Goal: Information Seeking & Learning: Find specific fact

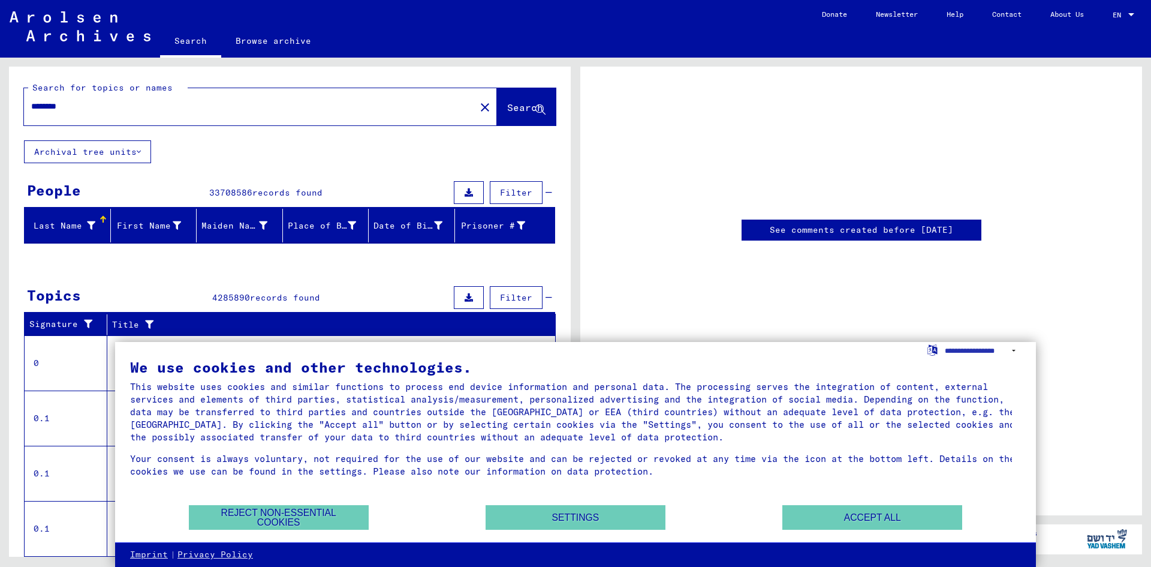
drag, startPoint x: 88, startPoint y: 109, endPoint x: 0, endPoint y: 112, distance: 88.2
click at [0, 112] on div "Search for topics or names ******** close Search Archival tree units People 337…" at bounding box center [288, 307] width 576 height 499
type input "*******"
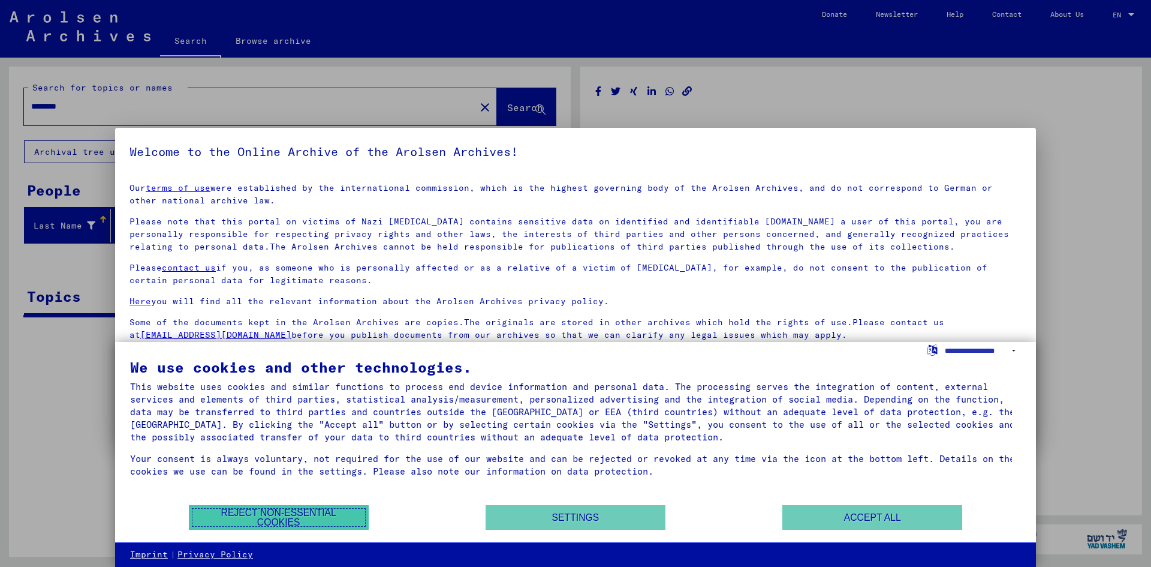
click at [330, 519] on button "Reject non-essential cookies" at bounding box center [279, 517] width 180 height 25
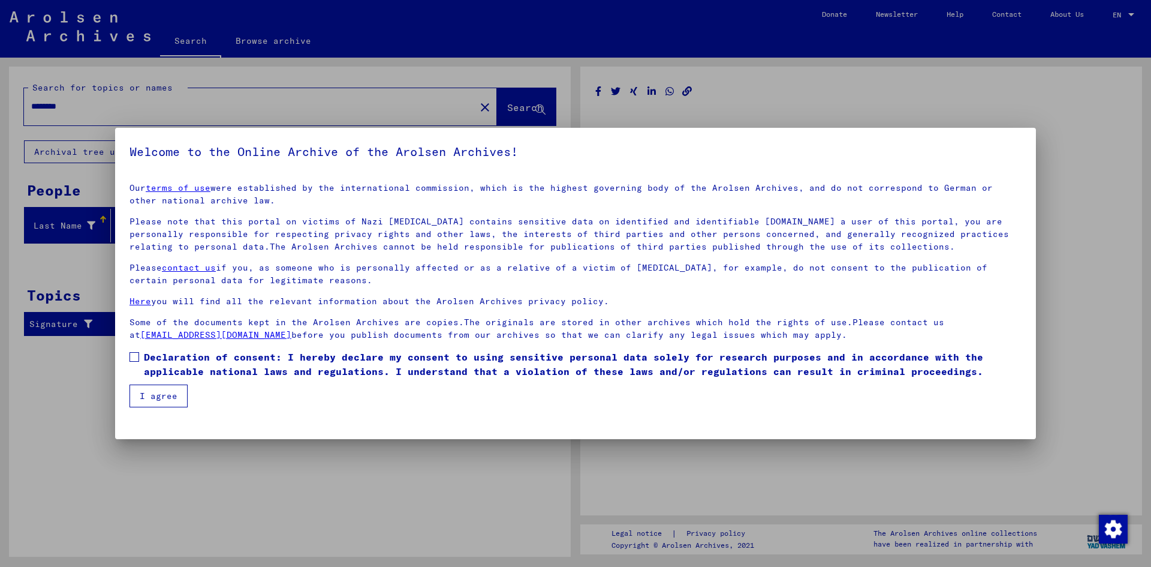
click at [172, 401] on button "I agree" at bounding box center [159, 395] width 58 height 23
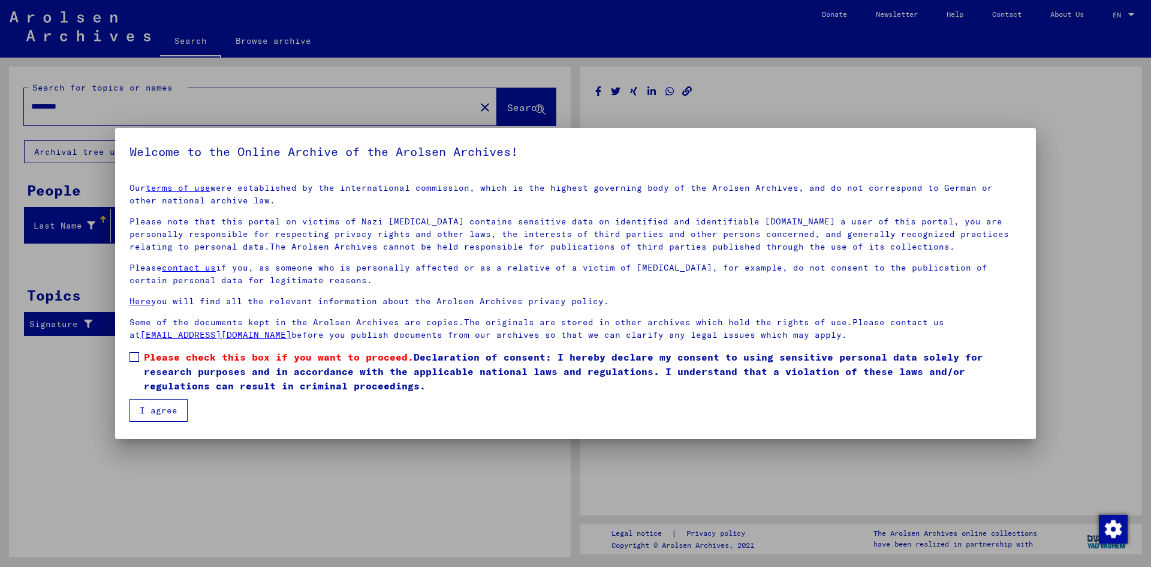
click at [169, 411] on button "I agree" at bounding box center [159, 410] width 58 height 23
click at [139, 356] on label "Please check this box if you want to proceed. Declaration of consent: I hereby …" at bounding box center [576, 371] width 892 height 43
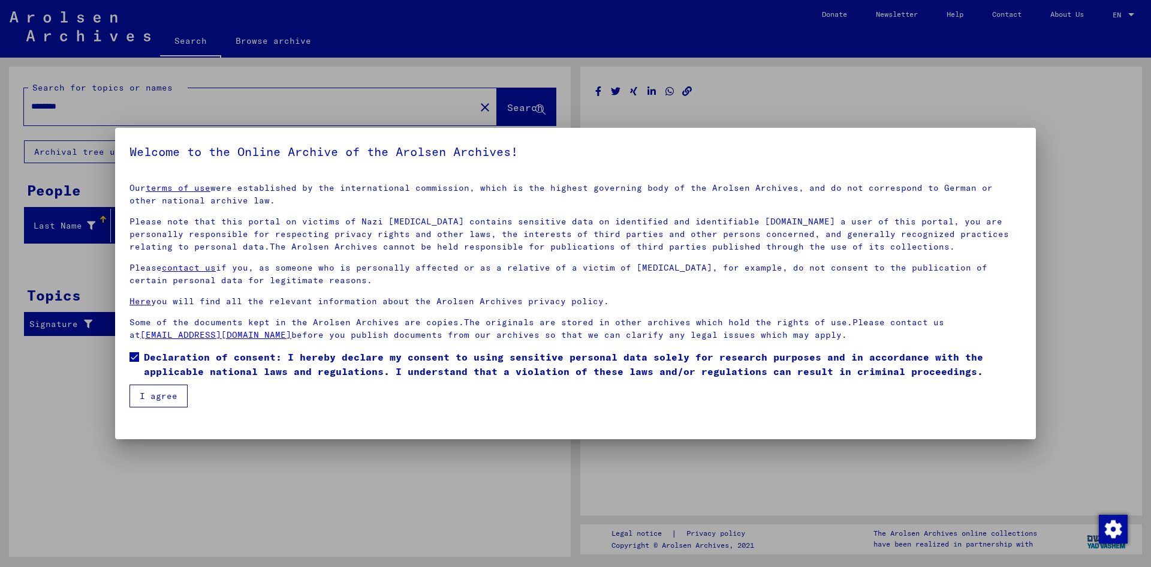
click at [155, 390] on button "I agree" at bounding box center [159, 395] width 58 height 23
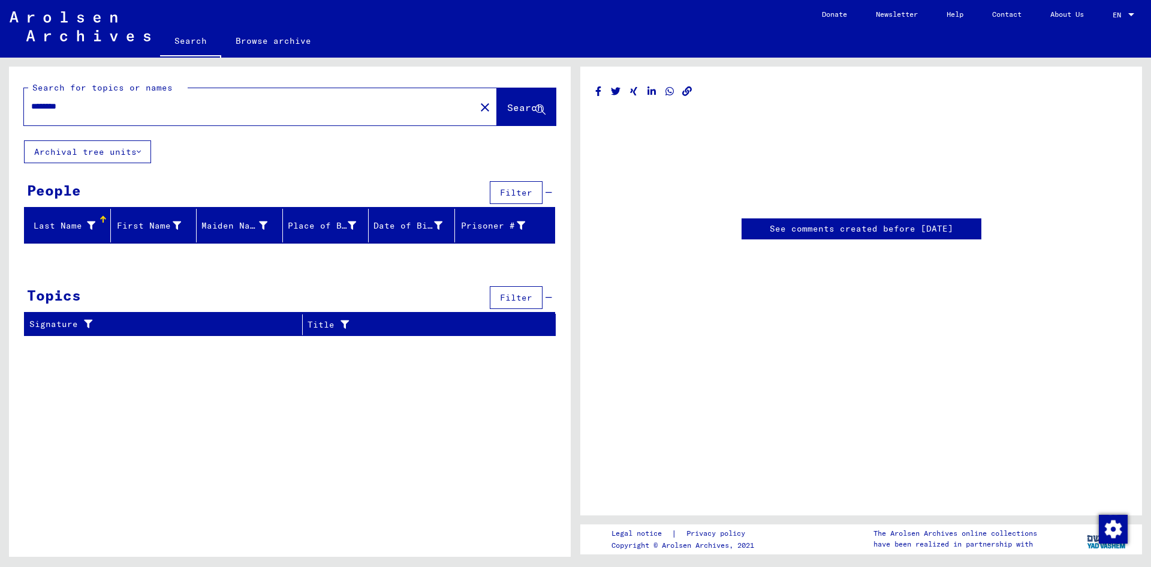
drag, startPoint x: 206, startPoint y: 108, endPoint x: 0, endPoint y: 70, distance: 209.2
click at [0, 70] on div "Search for topics or names ******** close Search Archival tree units People Fil…" at bounding box center [288, 307] width 576 height 499
type input "*******"
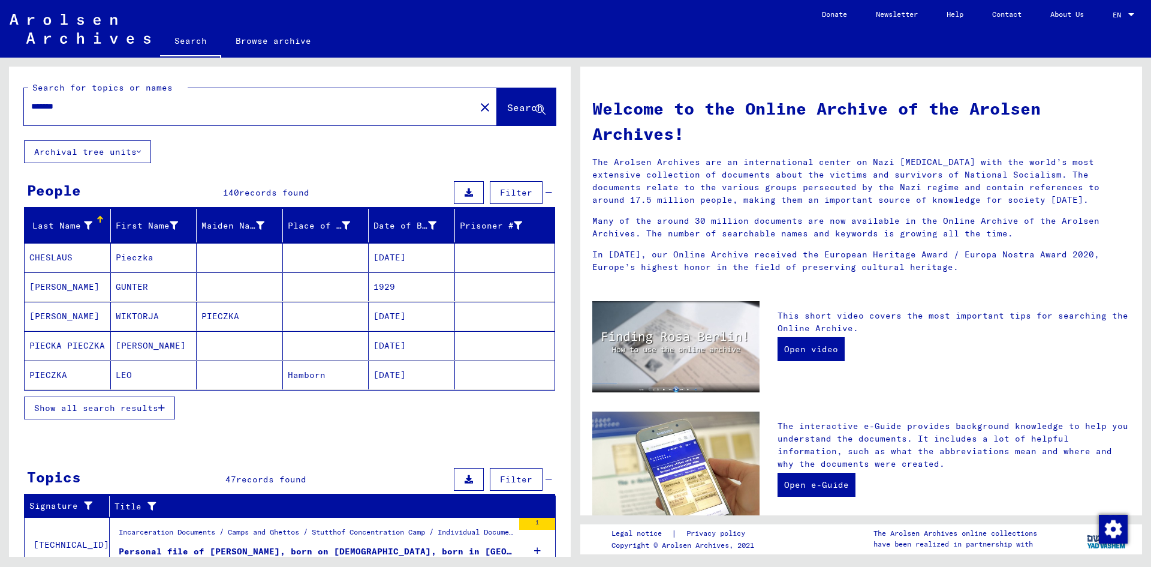
click at [88, 410] on span "Show all search results" at bounding box center [96, 407] width 124 height 11
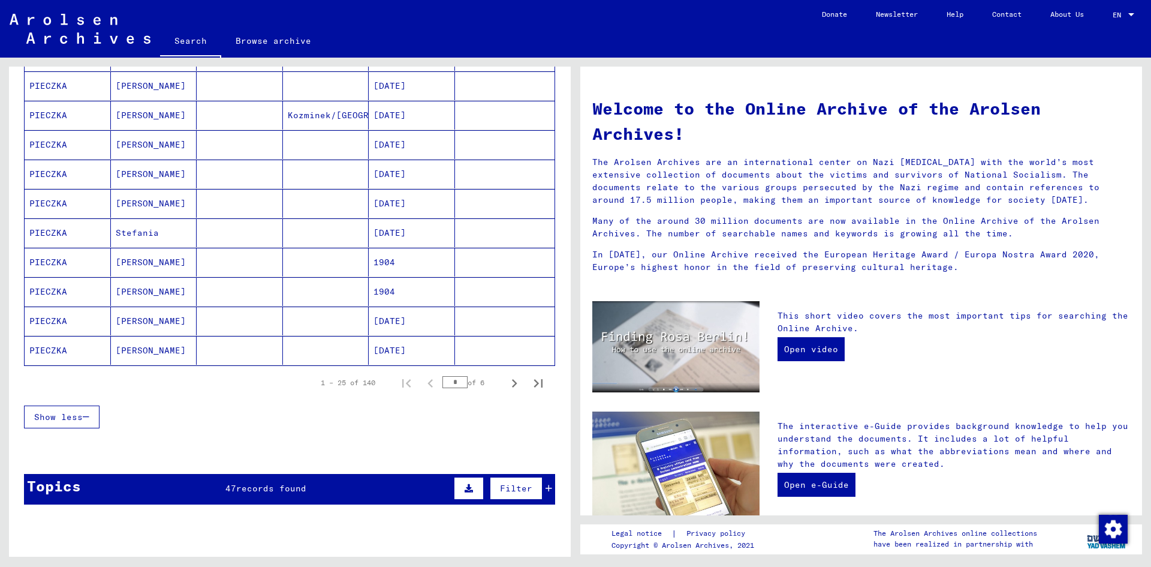
scroll to position [660, 0]
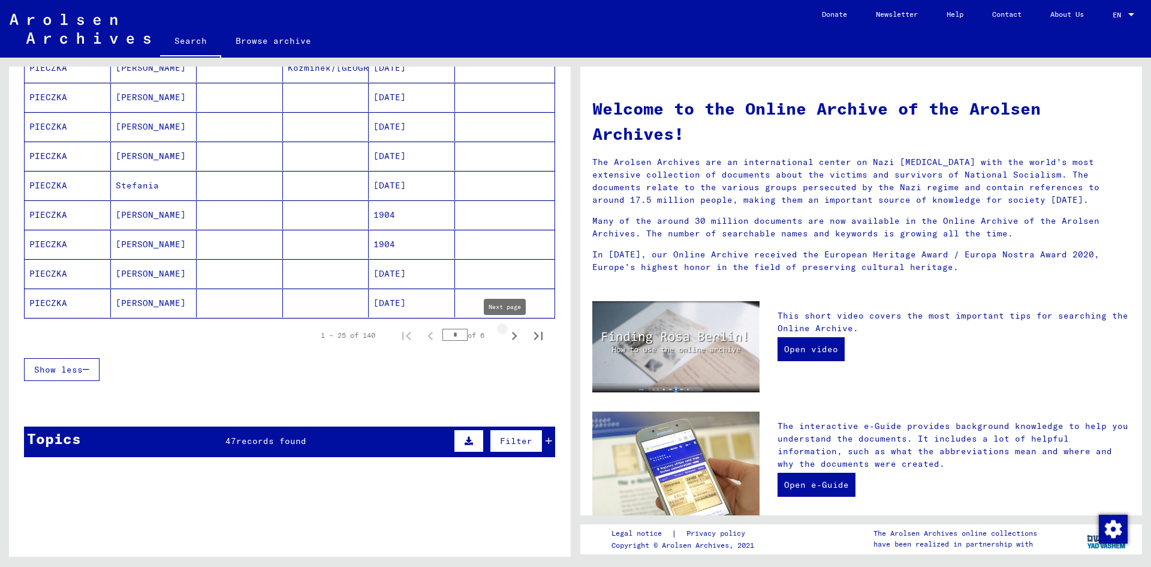
click at [506, 337] on icon "Next page" at bounding box center [514, 335] width 17 height 17
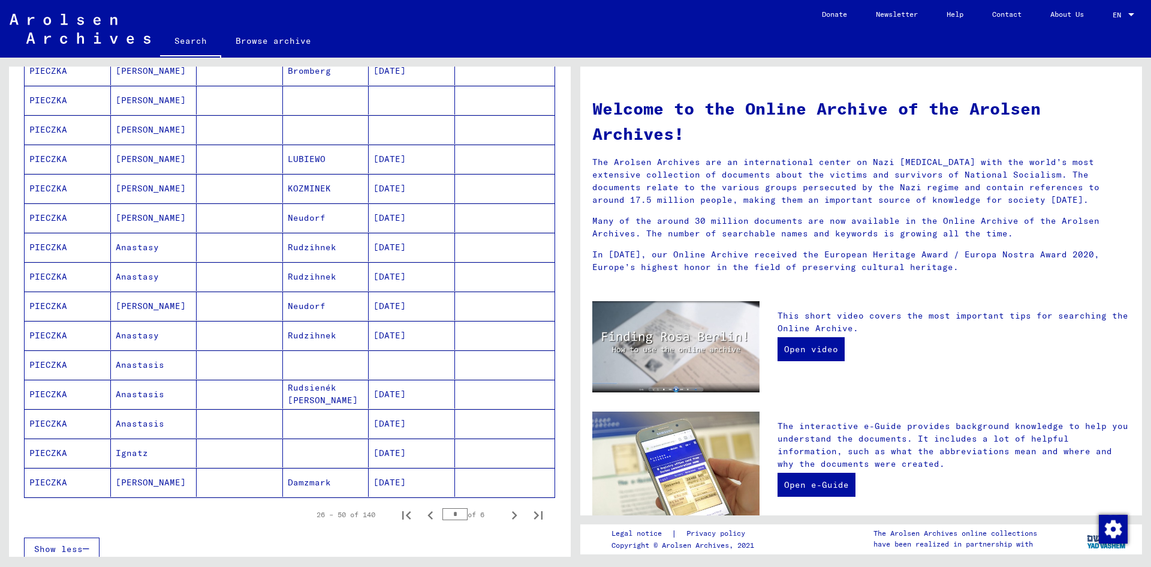
scroll to position [780, 0]
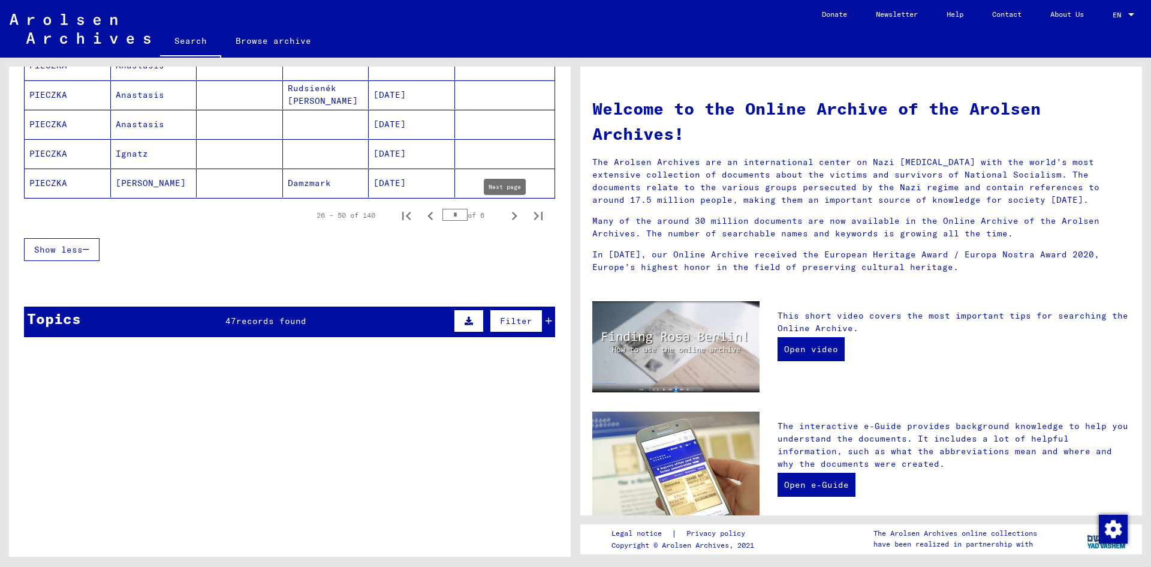
click at [506, 216] on icon "Next page" at bounding box center [514, 215] width 17 height 17
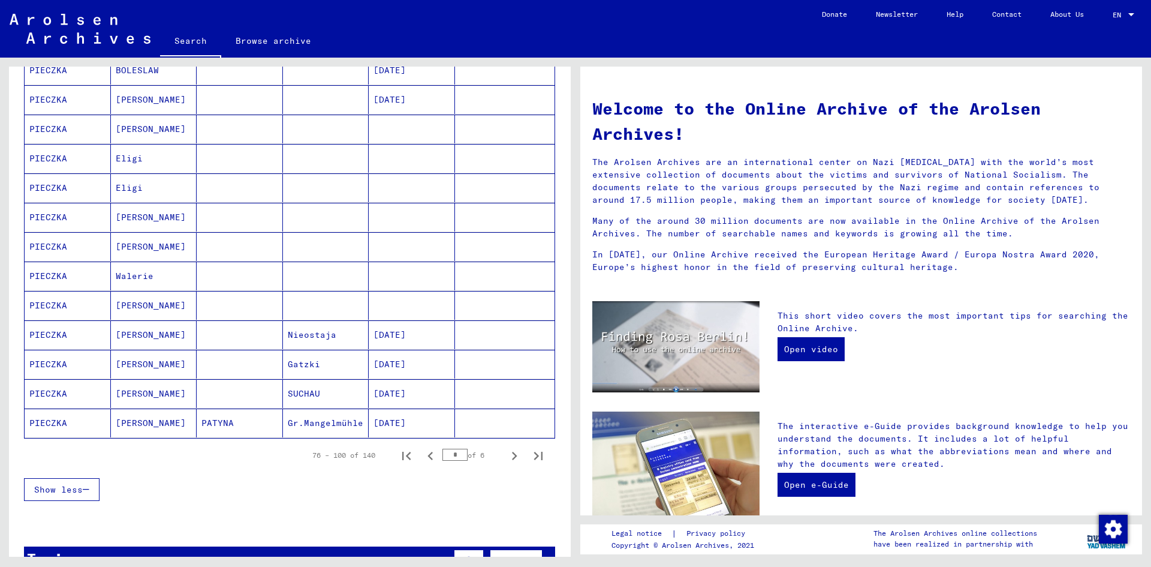
scroll to position [839, 0]
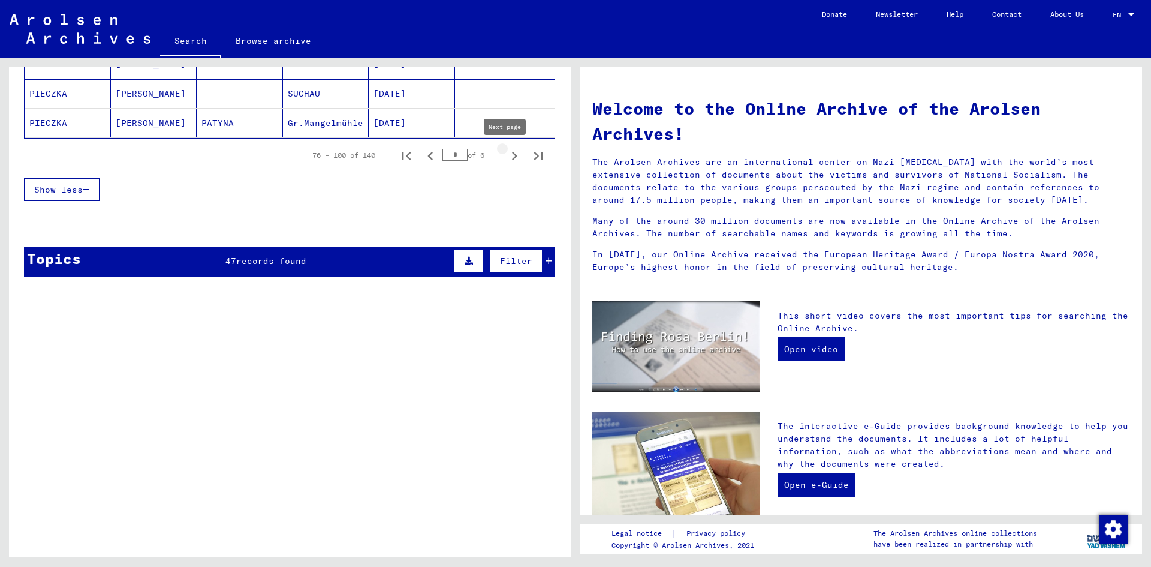
click at [506, 155] on icon "Next page" at bounding box center [514, 156] width 17 height 17
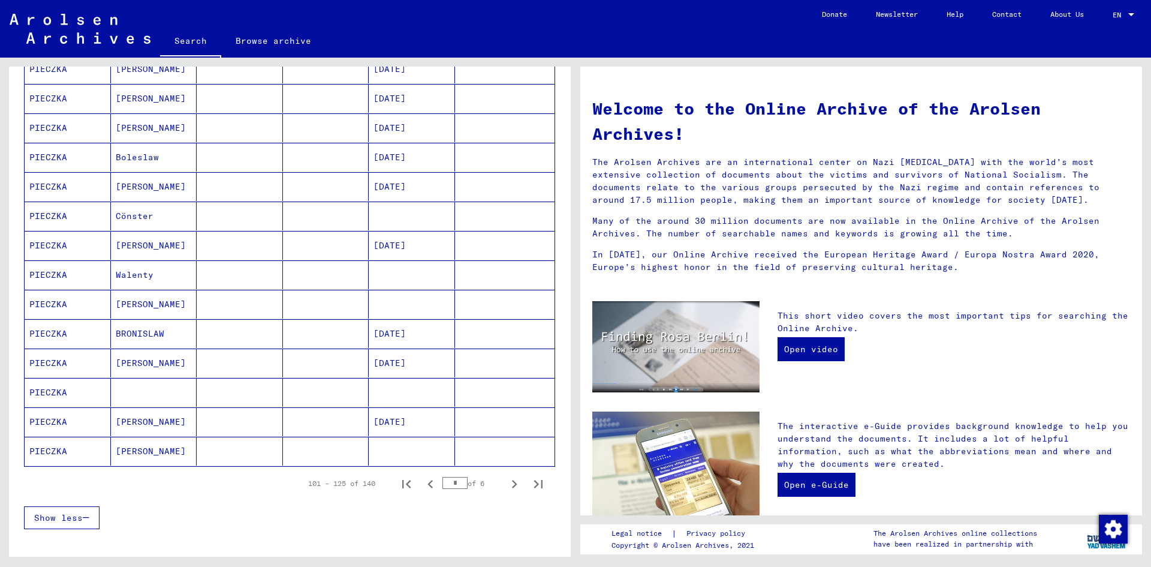
scroll to position [780, 0]
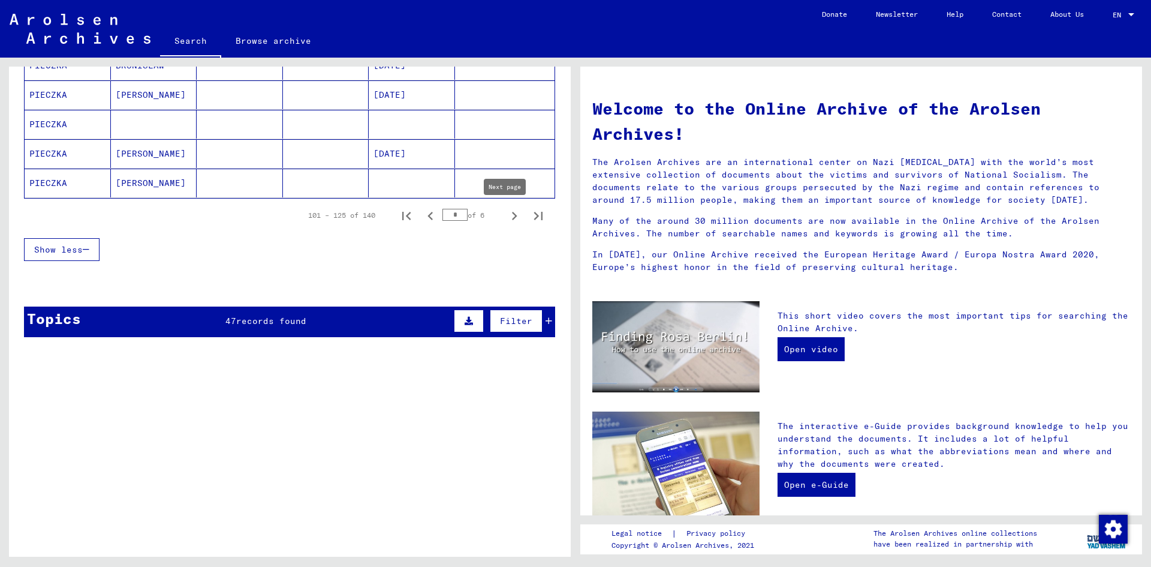
click at [512, 214] on icon "Next page" at bounding box center [514, 216] width 5 height 8
type input "*"
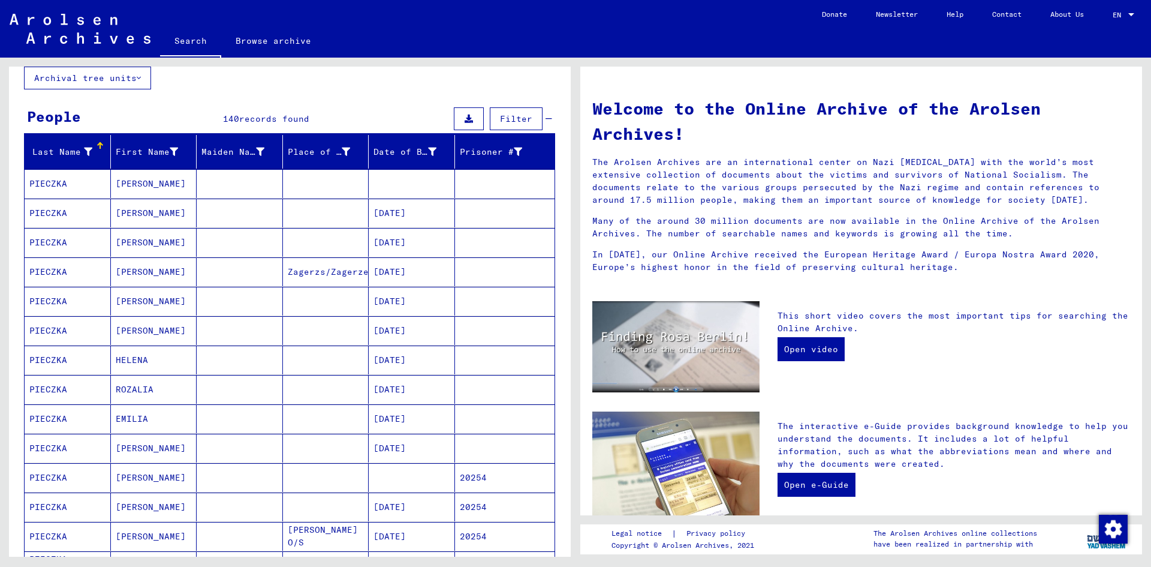
scroll to position [0, 0]
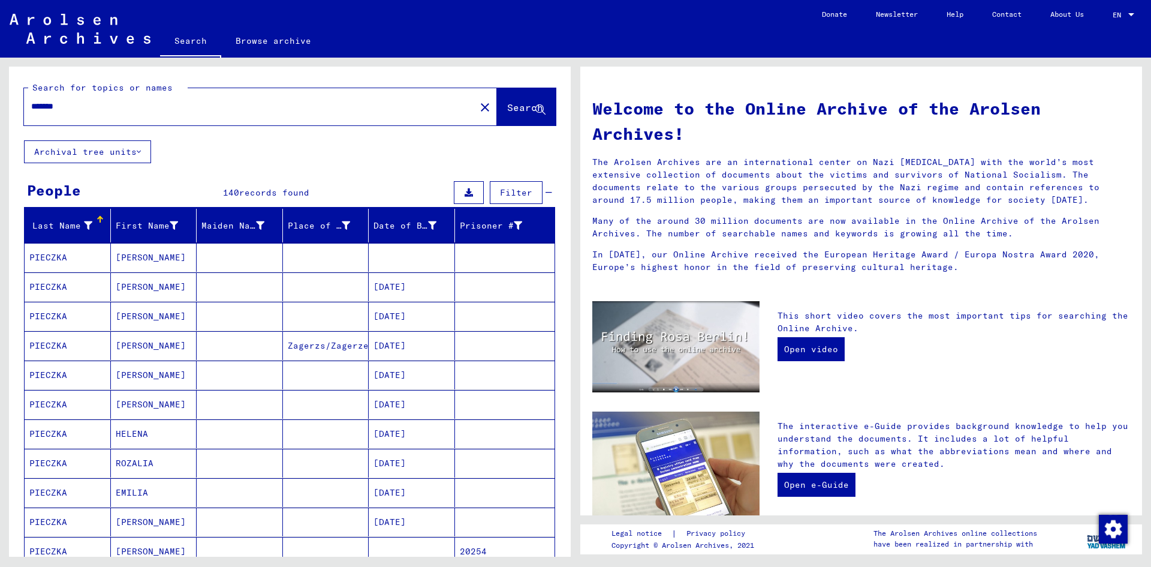
drag, startPoint x: 62, startPoint y: 104, endPoint x: 0, endPoint y: 86, distance: 64.3
click at [0, 86] on div "Search for topics or names ******* close Search Archival tree units People 140 …" at bounding box center [288, 307] width 576 height 499
type input "**********"
click at [497, 117] on button "Search" at bounding box center [526, 106] width 59 height 37
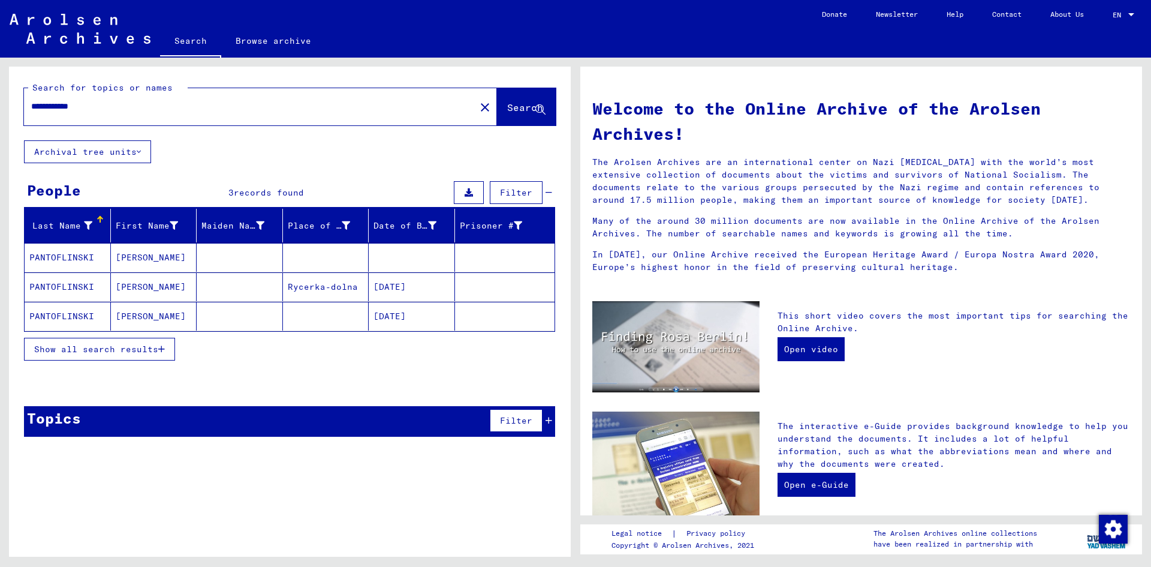
click at [72, 260] on mat-cell "PANTOFLINSKI" at bounding box center [68, 257] width 86 height 29
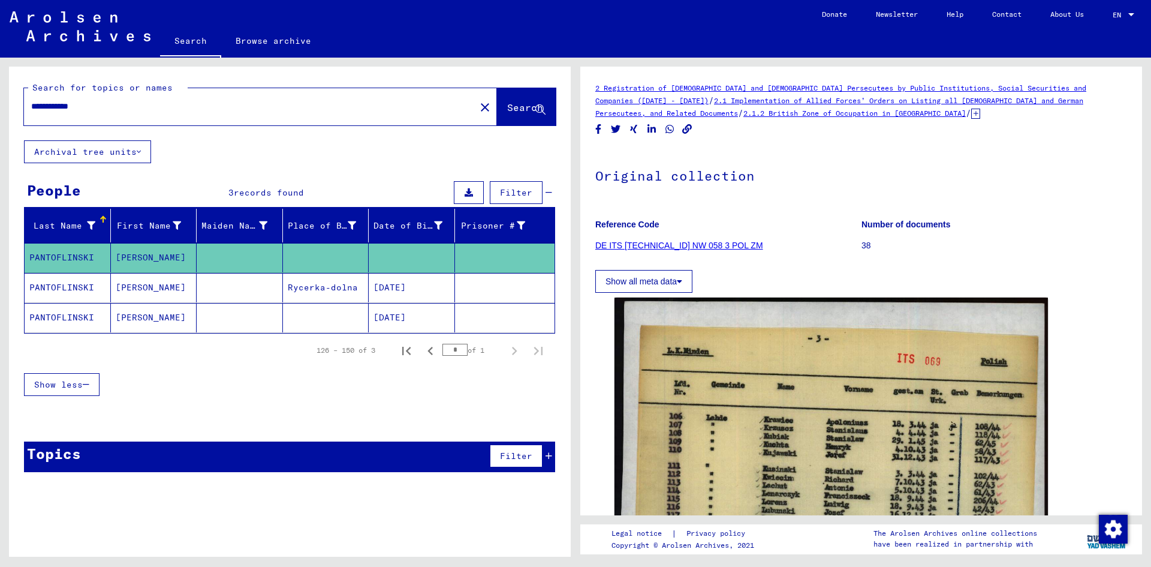
click at [69, 290] on mat-cell "PANTOFLINSKI" at bounding box center [68, 287] width 86 height 29
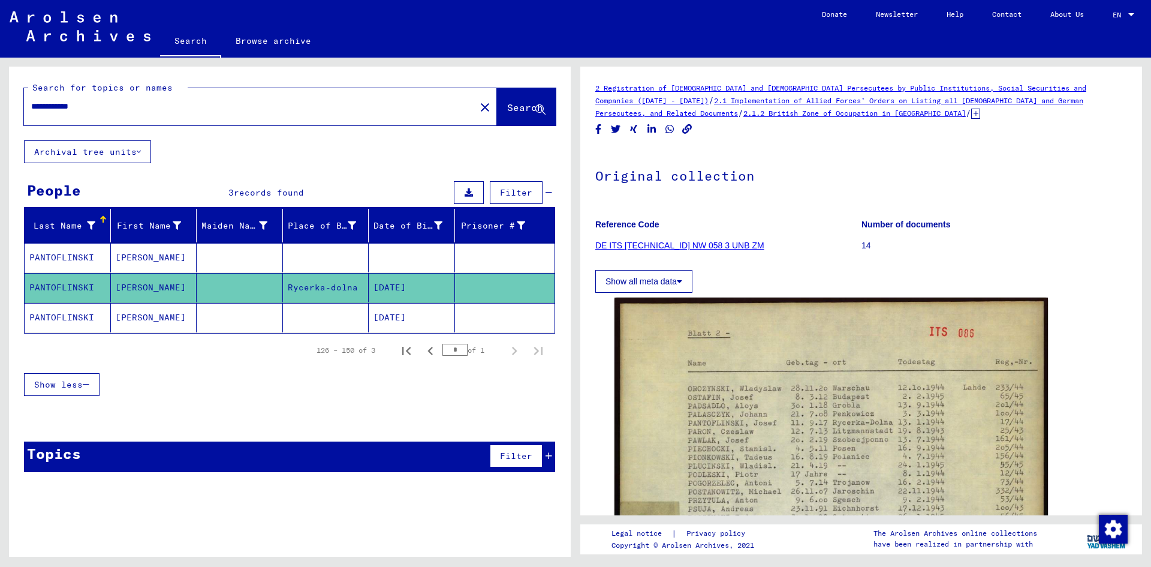
click at [58, 315] on mat-cell "PANTOFLINSKI" at bounding box center [68, 317] width 86 height 29
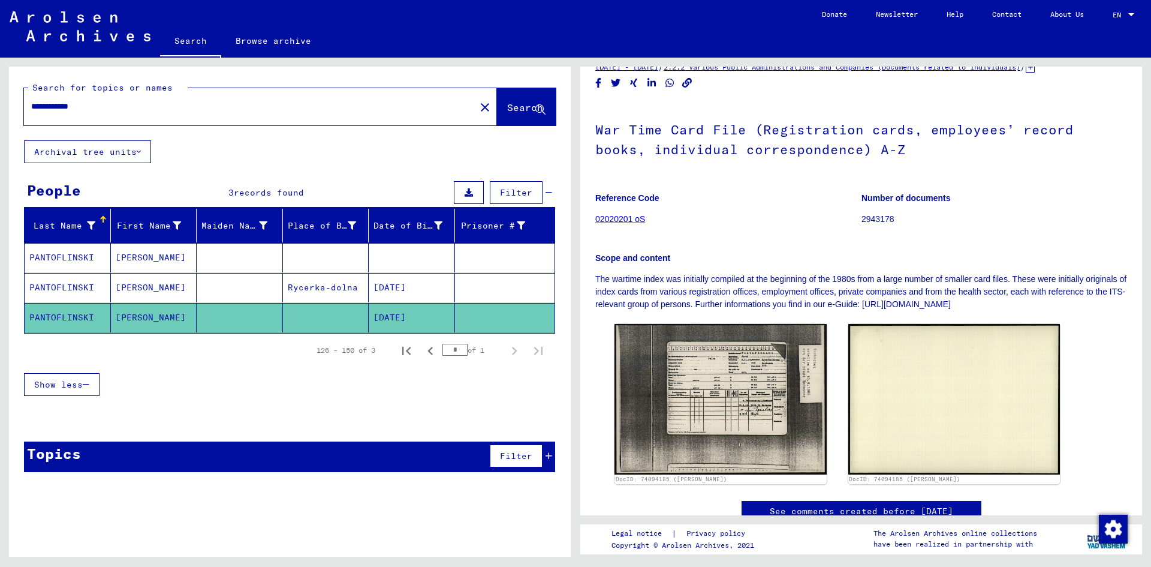
scroll to position [60, 0]
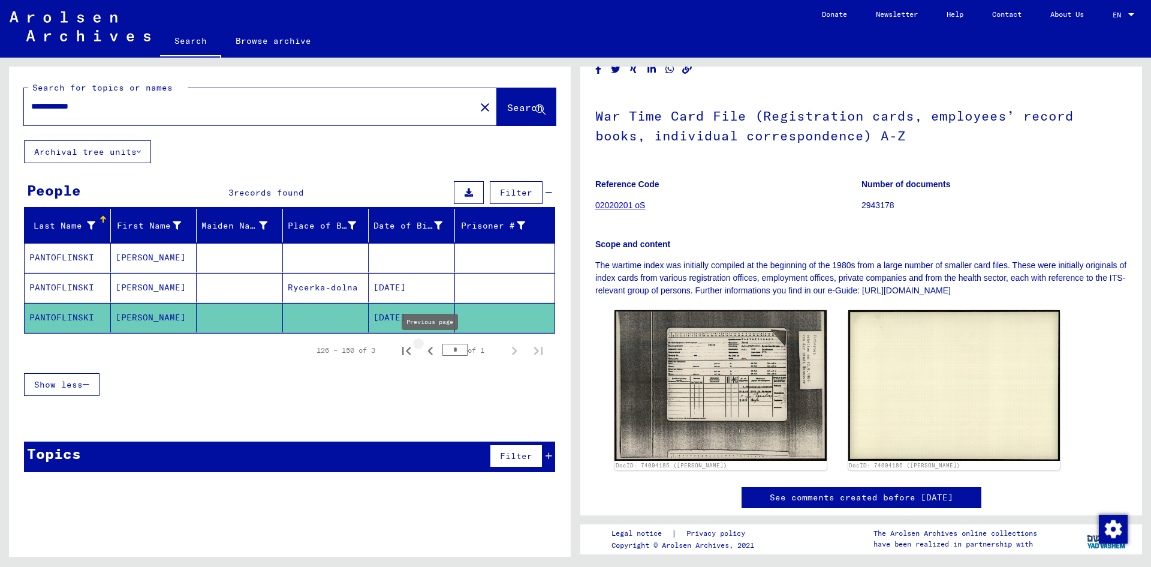
click at [431, 351] on icon "Previous page" at bounding box center [430, 350] width 17 height 17
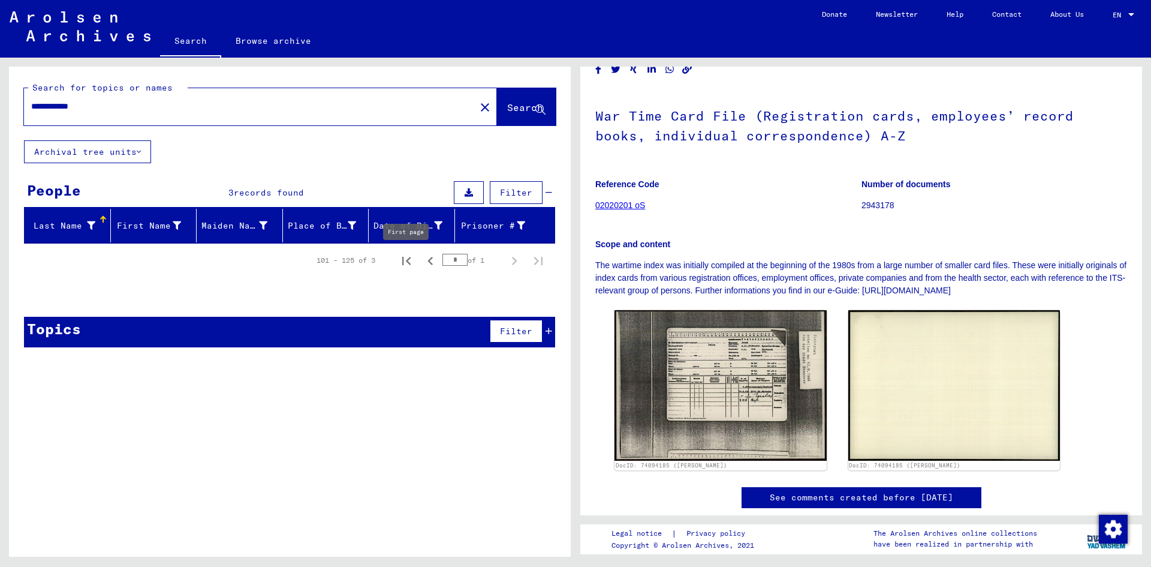
click at [405, 260] on icon "First page" at bounding box center [406, 260] width 17 height 17
type input "*"
